Goal: Find contact information: Find contact information

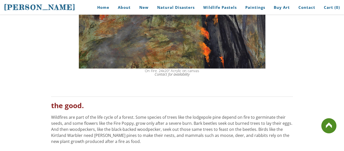
scroll to position [935, 0]
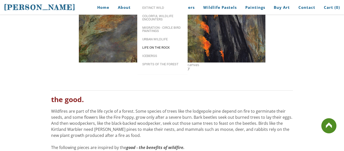
click at [154, 32] on span "Migration - Circle Bird Paintings" at bounding box center [162, 29] width 40 height 7
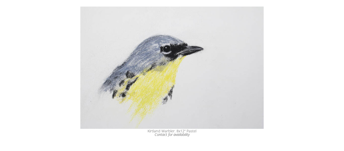
click at [149, 49] on img at bounding box center [171, 68] width 183 height 122
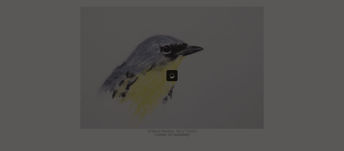
scroll to position [1107, 0]
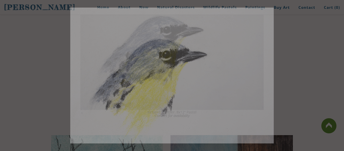
click at [58, 67] on div at bounding box center [172, 75] width 344 height 151
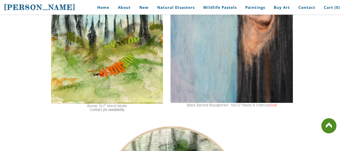
scroll to position [1308, 0]
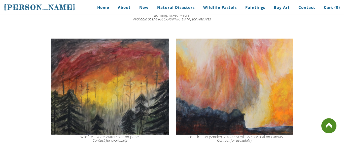
scroll to position [685, 0]
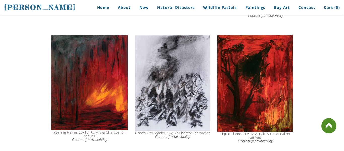
scroll to position [413, 0]
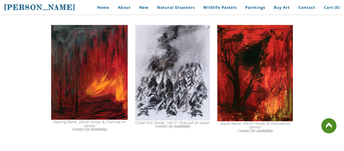
click at [104, 71] on img at bounding box center [89, 72] width 77 height 95
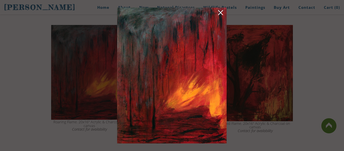
click at [112, 71] on div at bounding box center [172, 75] width 344 height 151
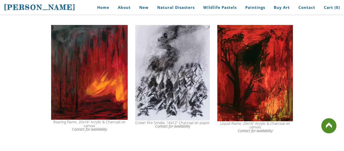
click at [94, 127] on div "Roaring Flame. 20x16" Acrylic & Charcoal on canvas Contact for availability" at bounding box center [89, 125] width 77 height 11
click at [89, 126] on div "Roaring Flame. 20x16" Acrylic & Charcoal on canvas Contact for availability" at bounding box center [89, 125] width 77 height 11
click at [91, 131] on icon "Contact for availability" at bounding box center [89, 129] width 35 height 5
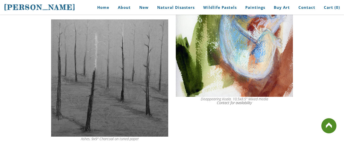
scroll to position [2062, 0]
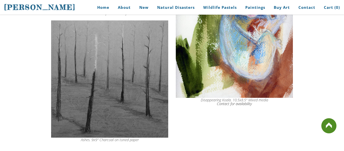
click at [108, 104] on img at bounding box center [109, 78] width 117 height 117
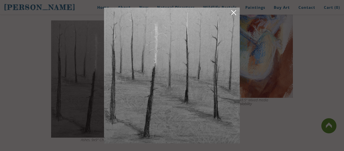
click at [219, 73] on img at bounding box center [172, 76] width 136 height 136
click at [279, 69] on div at bounding box center [172, 75] width 344 height 151
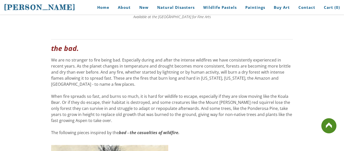
scroll to position [1850, 0]
